Goal: Navigation & Orientation: Find specific page/section

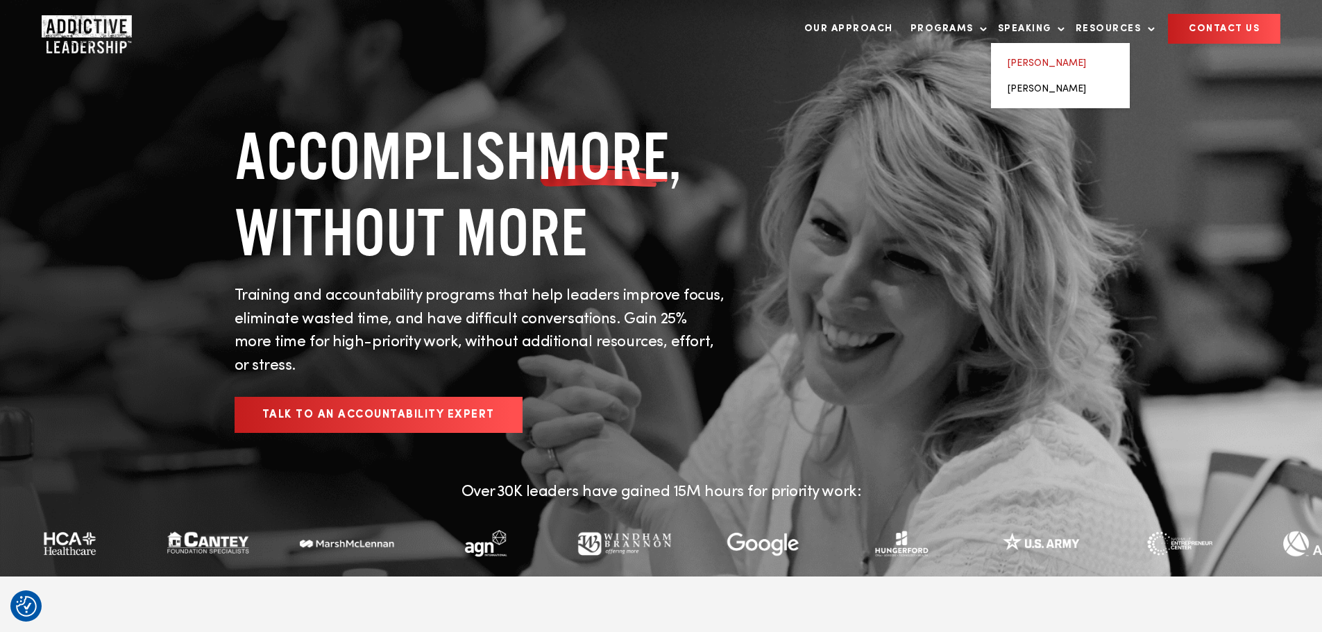
click at [1080, 62] on link "[PERSON_NAME]" at bounding box center [1047, 63] width 78 height 10
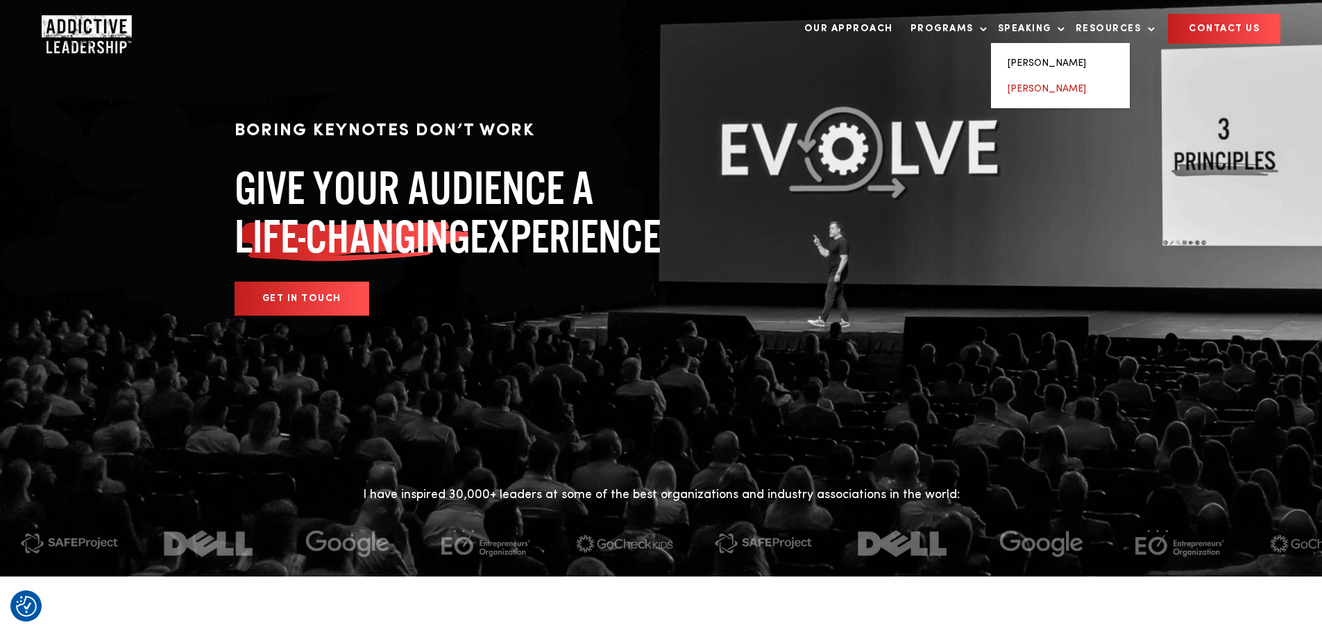
click at [1044, 90] on link "[PERSON_NAME]" at bounding box center [1047, 89] width 78 height 10
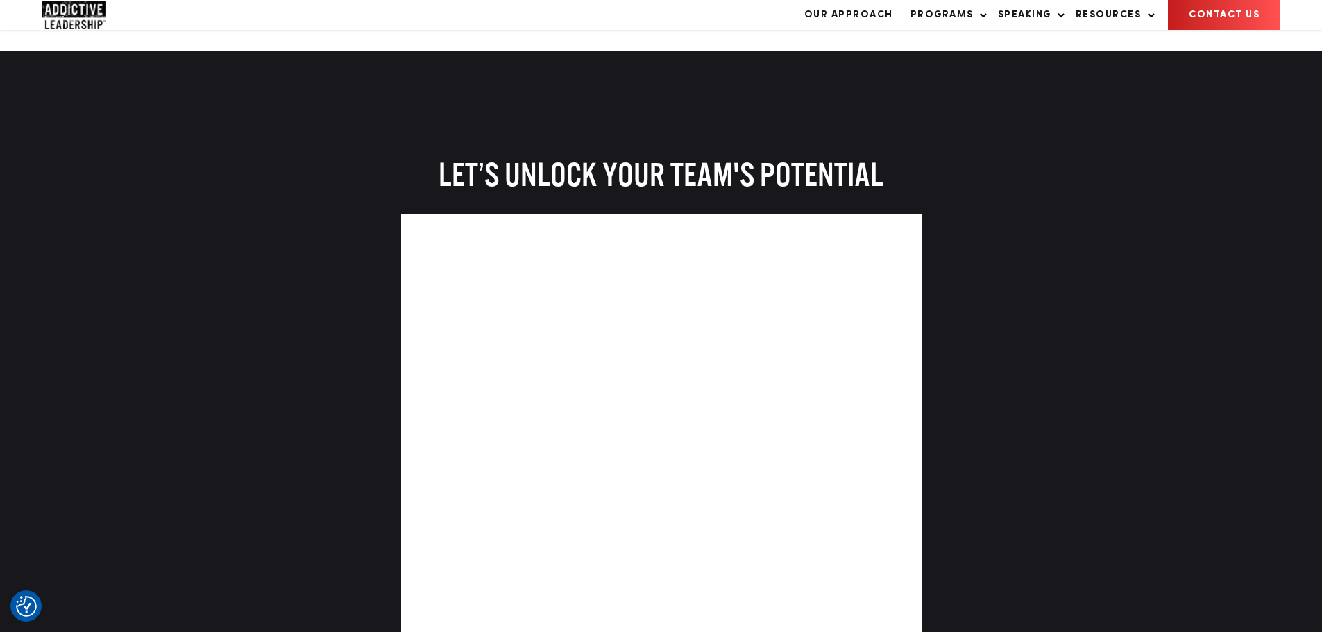
scroll to position [3076, 0]
